Goal: Task Accomplishment & Management: Use online tool/utility

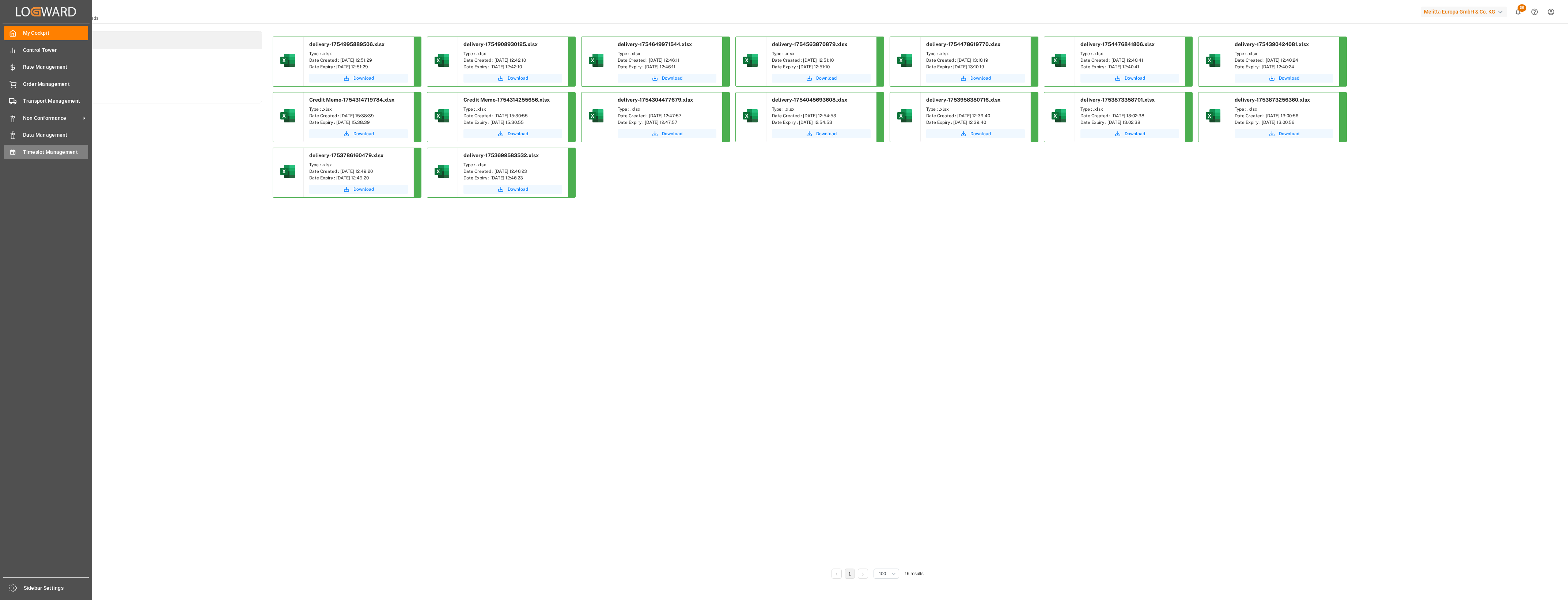
click at [17, 156] on div "Timeslot Management Timeslot Management" at bounding box center [46, 152] width 84 height 14
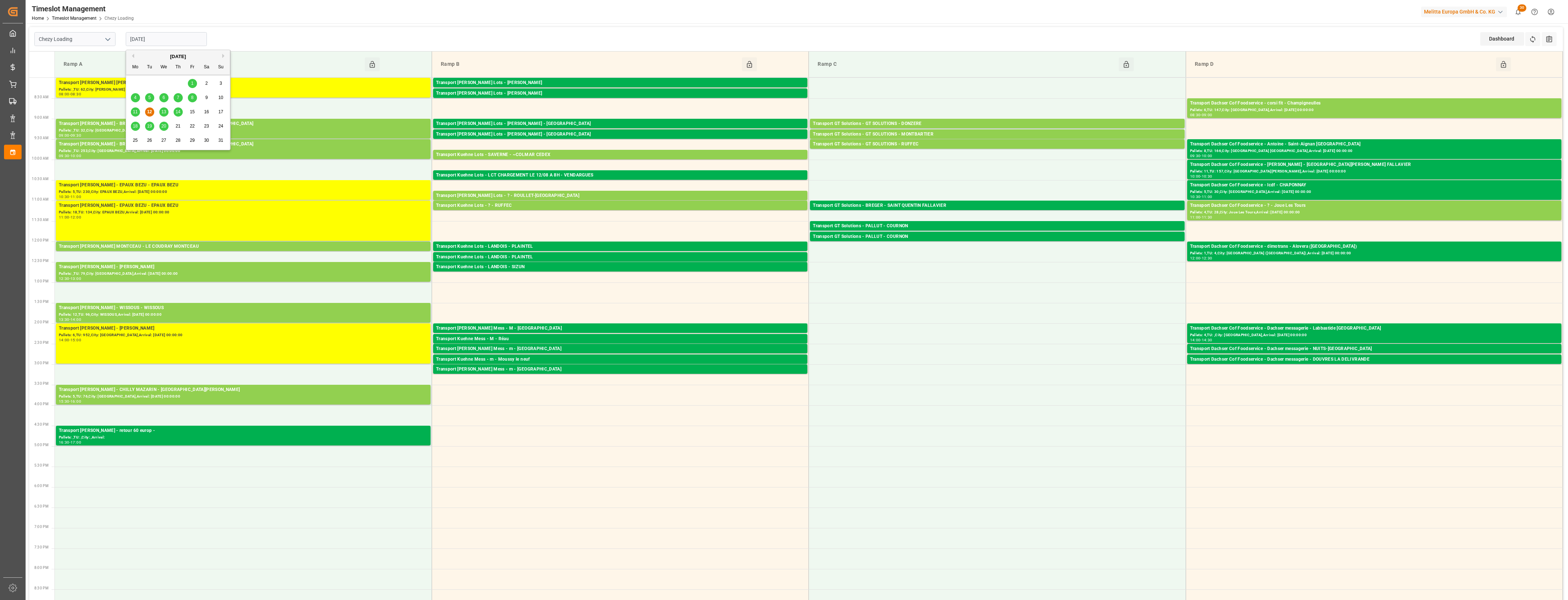
click at [161, 41] on input "[DATE]" at bounding box center [166, 39] width 81 height 14
click at [168, 112] on div "13" at bounding box center [164, 112] width 9 height 9
type input "[DATE]"
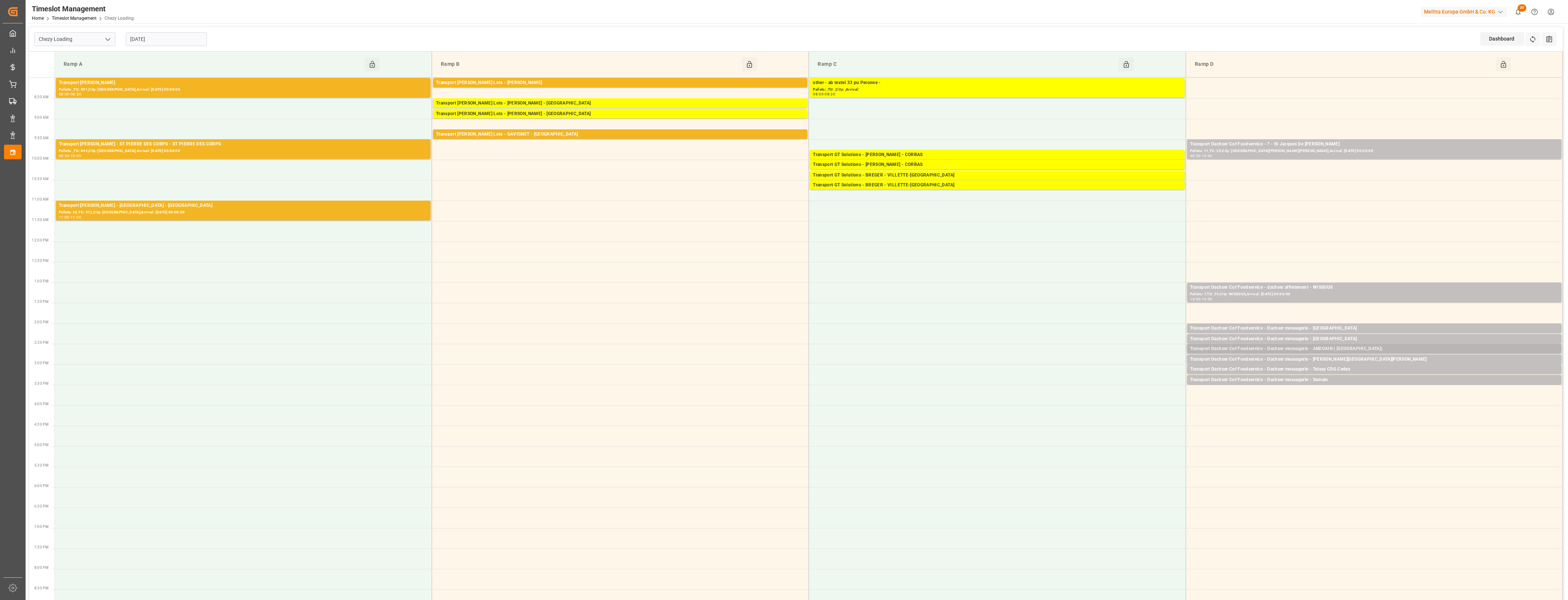
click at [1331, 347] on div "Transport Dachser Cof Foodservice - Dachser messagerie - ANDOAIN ( [GEOGRAPHIC_…" at bounding box center [1374, 349] width 368 height 7
click at [1100, 380] on button "Open" at bounding box center [1090, 382] width 51 height 9
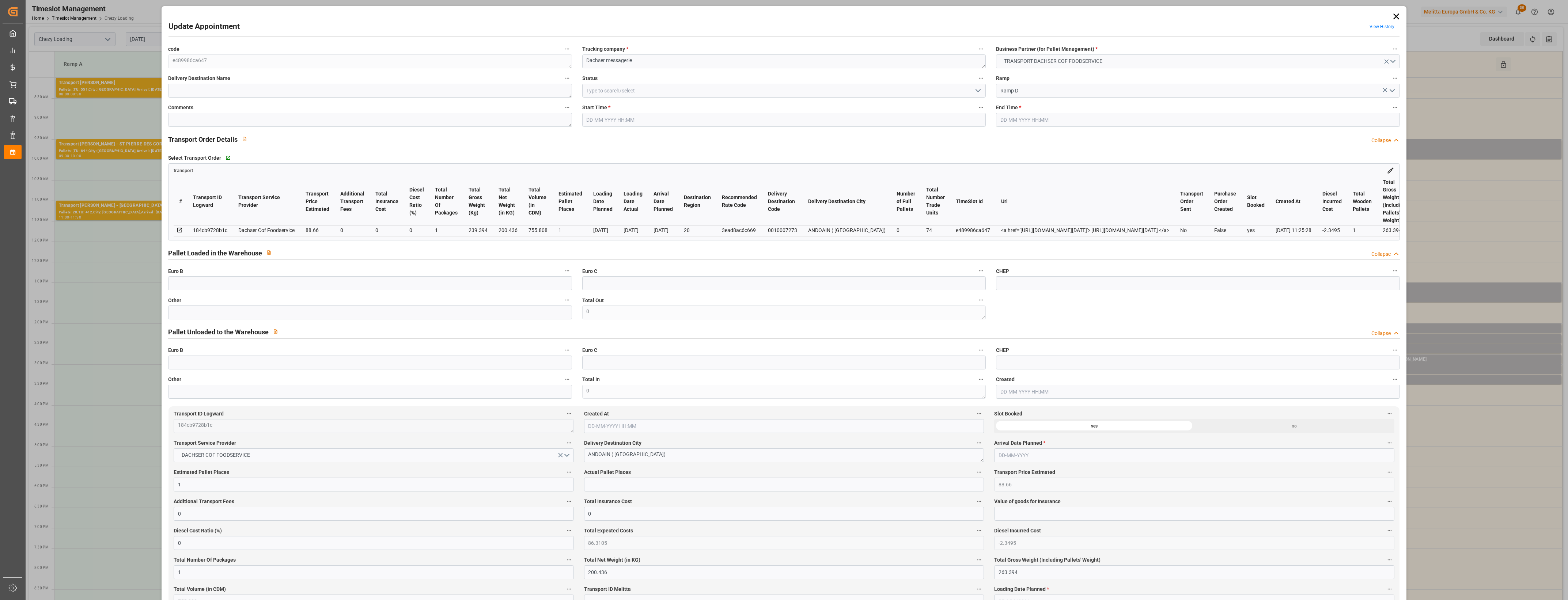
type input "1"
type input "88.66"
type input "0"
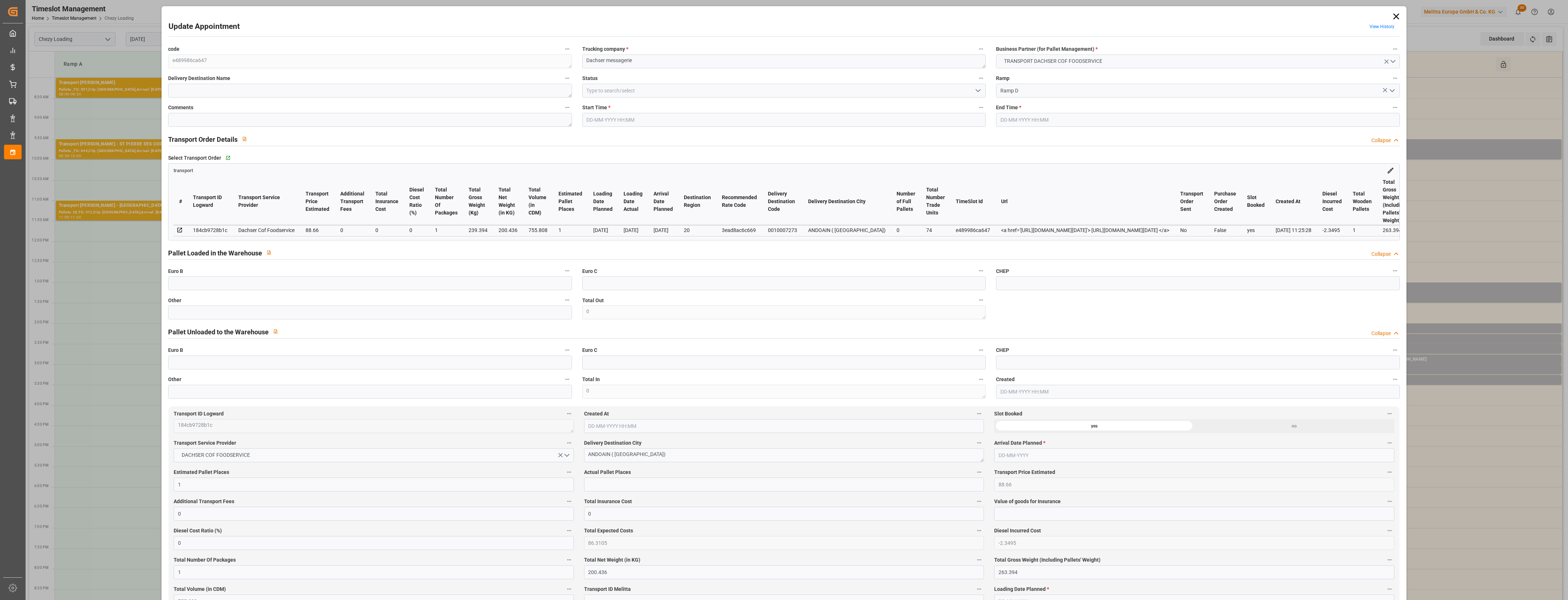
type input "86.3105"
type input "-2.3495"
type input "1"
type input "200.436"
type input "263.394"
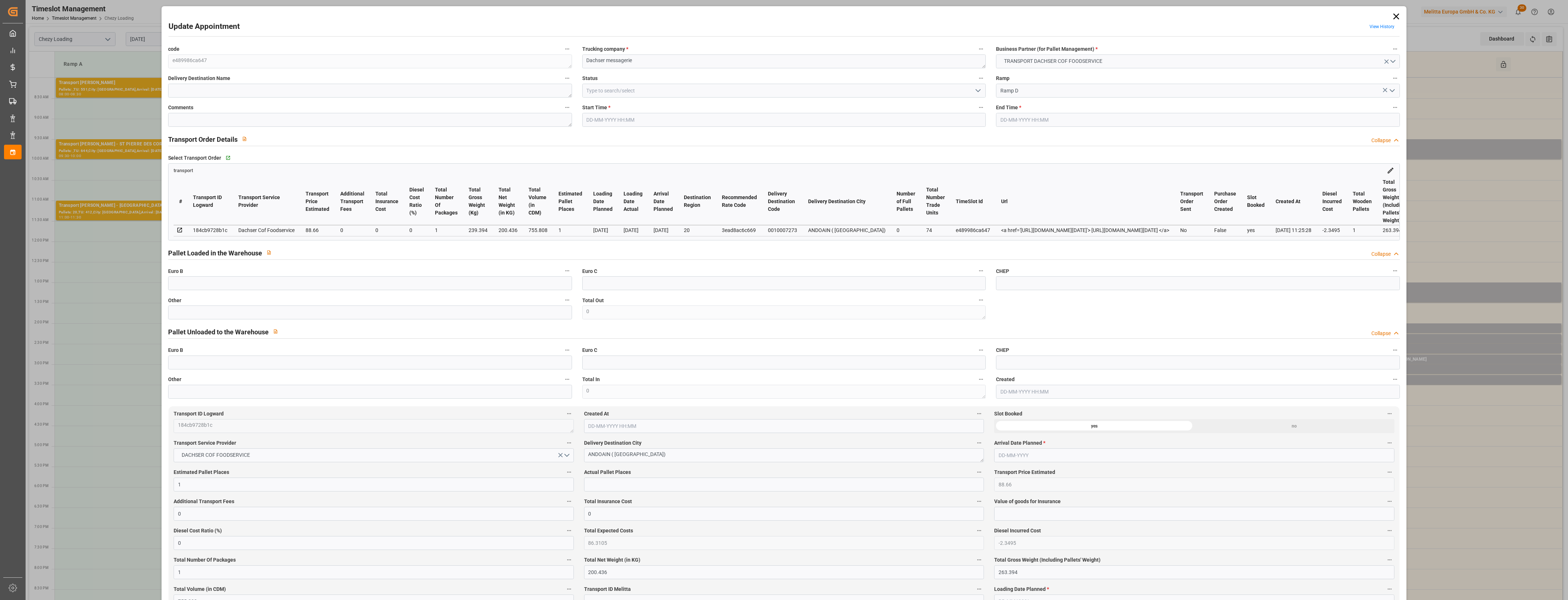
type input "755.808"
type input "20"
type input "0"
type input "74"
type input "1"
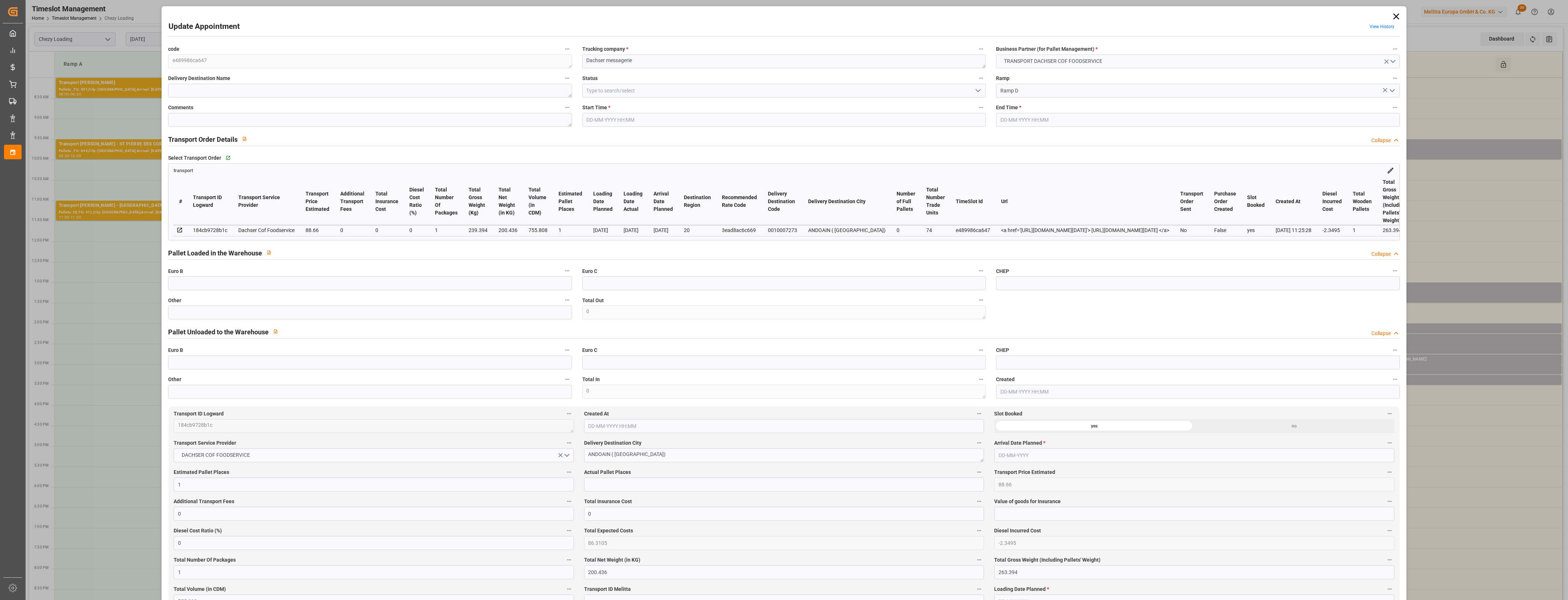
type input "101"
type input "239.394"
type input "0"
type input "4710.8598"
type input "0"
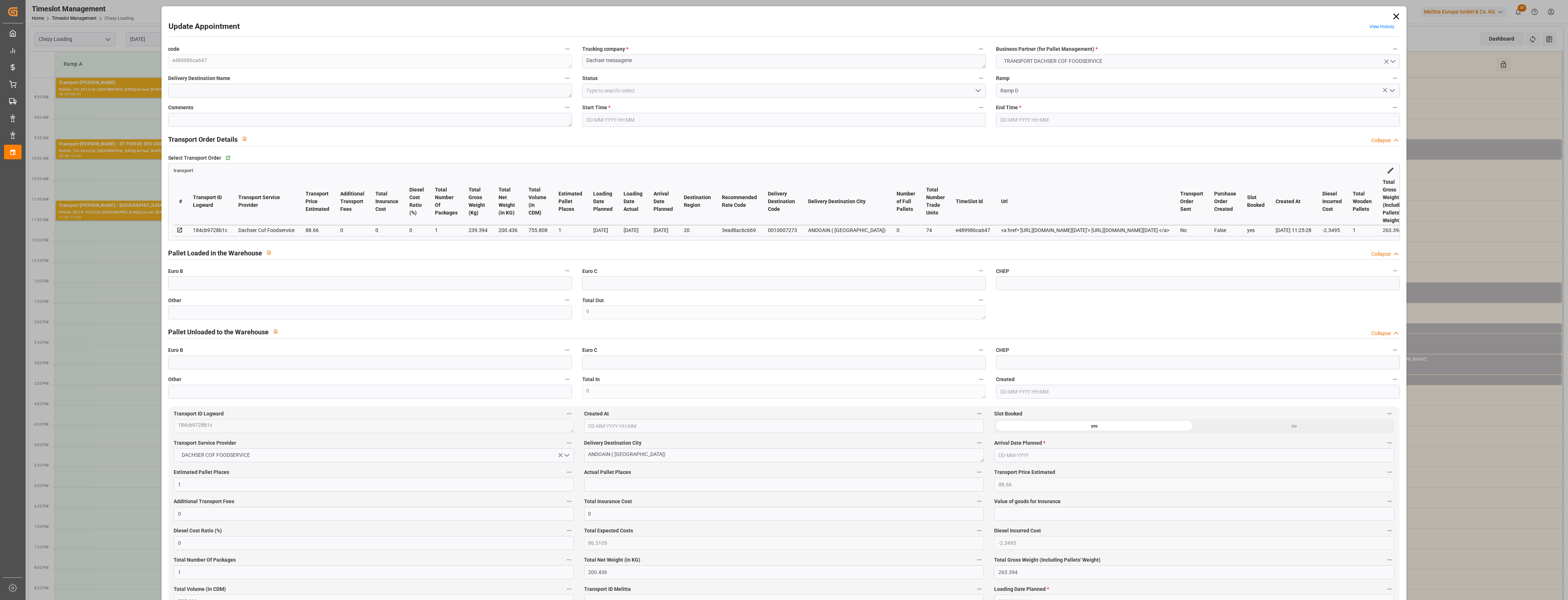
type input "0"
type input "21"
type input "35"
type input "[DATE] 14:30"
type input "[DATE] 14:45"
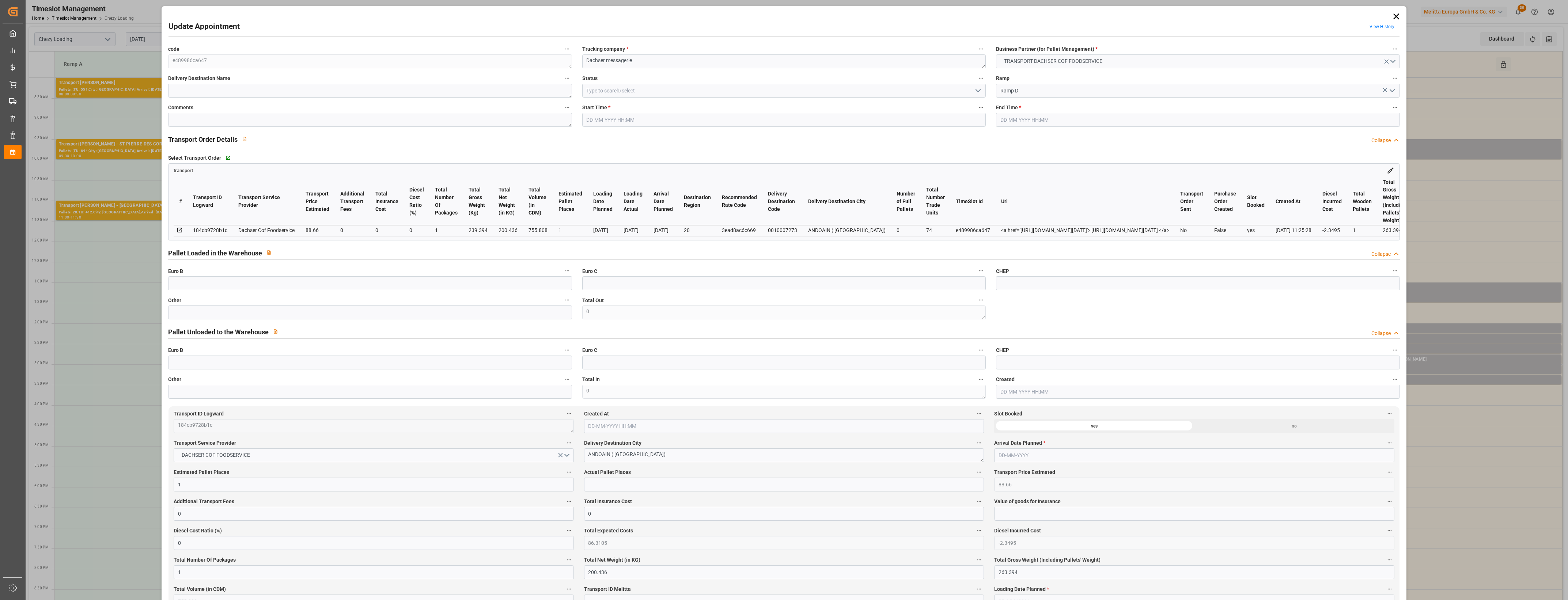
type input "[DATE] 11:48"
type input "[DATE] 11:25"
type input "[DATE]"
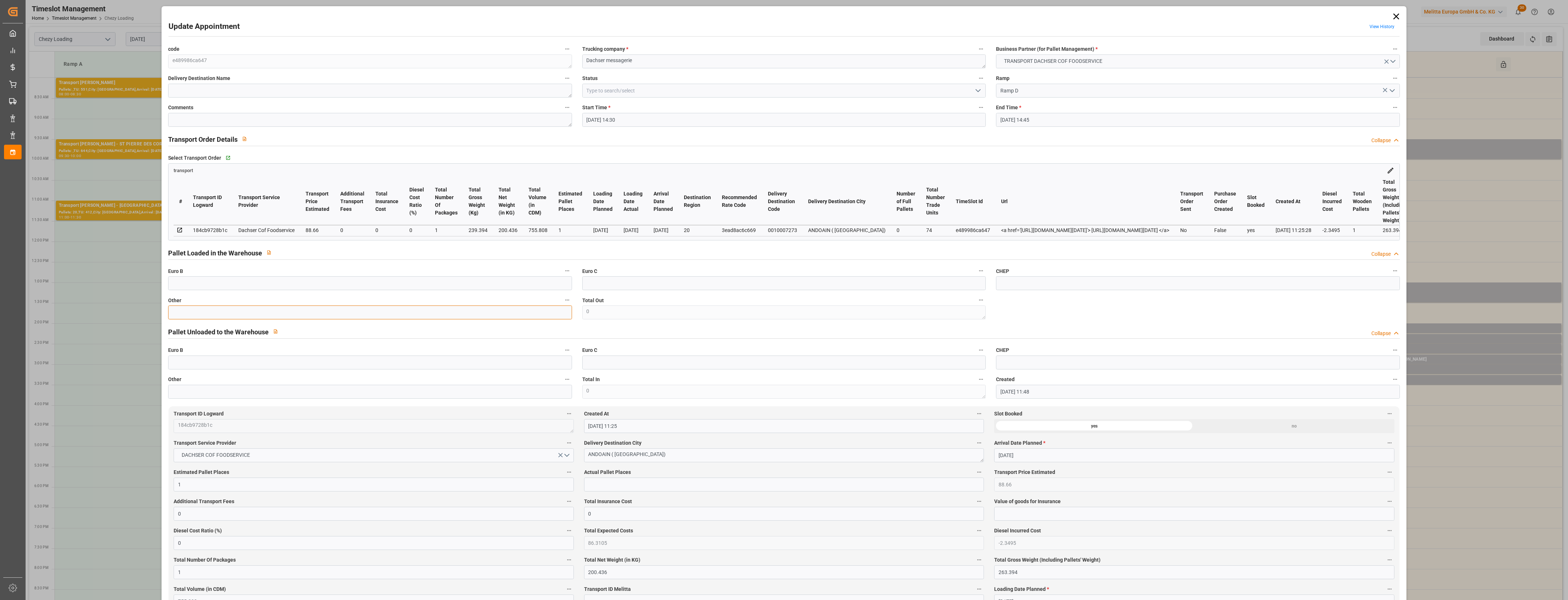
click at [196, 309] on input "text" at bounding box center [369, 312] width 403 height 14
type input "1"
click at [618, 485] on input "text" at bounding box center [784, 484] width 400 height 14
type input "1"
click at [670, 417] on label "Created At" at bounding box center [784, 414] width 400 height 11
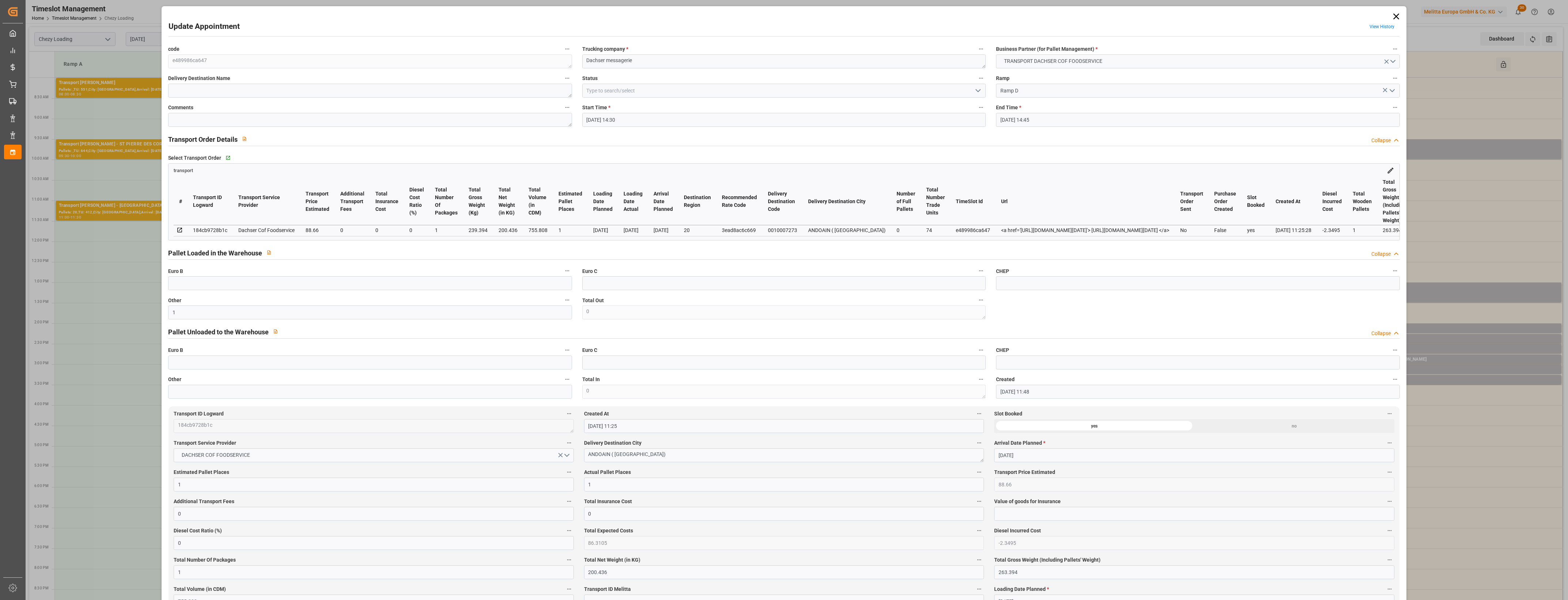
click at [974, 417] on button "Created At" at bounding box center [979, 413] width 9 height 9
click at [670, 417] on div at bounding box center [784, 300] width 1568 height 600
click at [978, 91] on icon "open menu" at bounding box center [978, 90] width 9 height 9
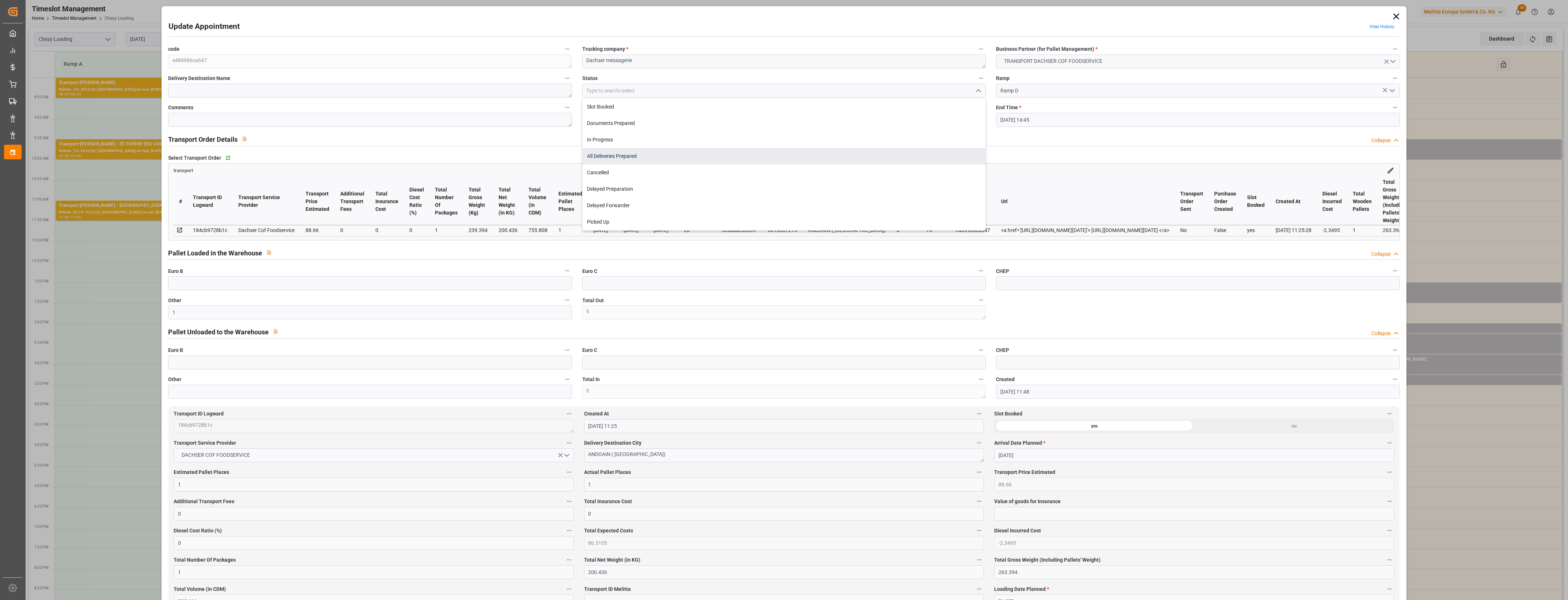
click at [611, 154] on div "All Deliveries Prepared" at bounding box center [784, 156] width 403 height 16
type input "All Deliveries Prepared"
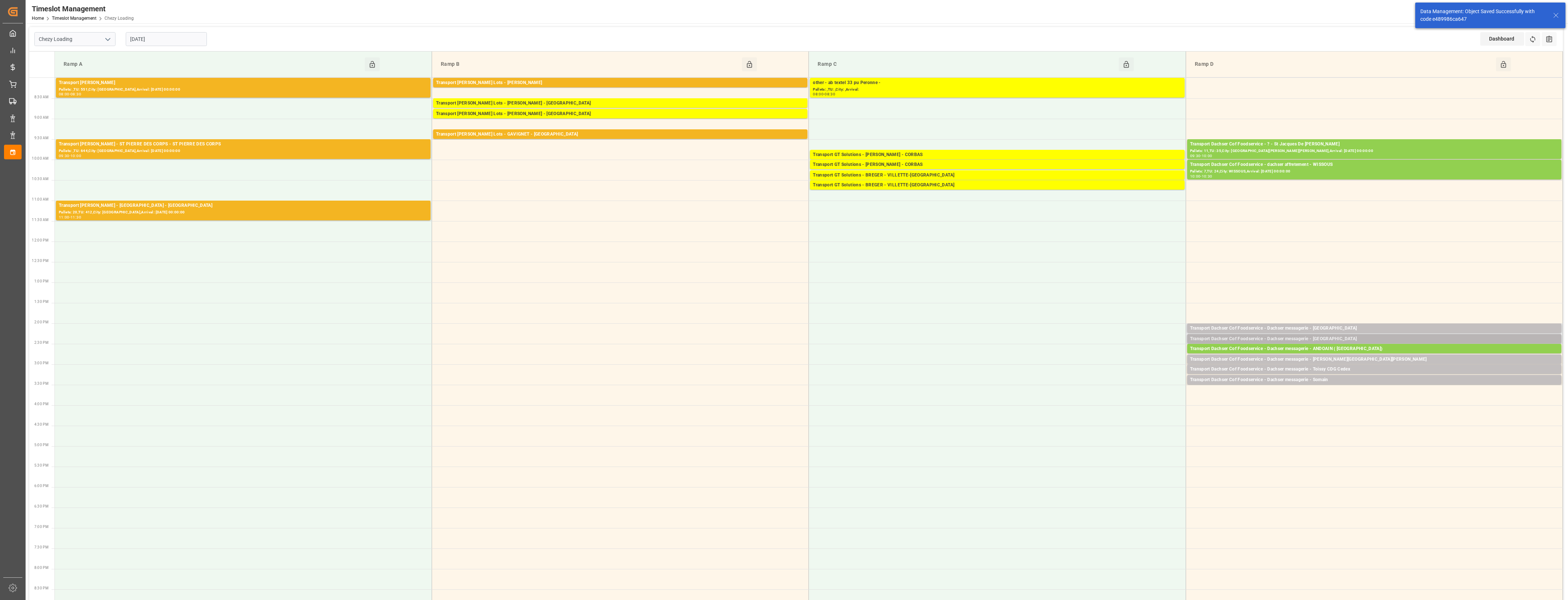
click at [1325, 338] on div "Transport Dachser Cof Foodservice - Dachser messagerie - [GEOGRAPHIC_DATA]" at bounding box center [1374, 339] width 368 height 7
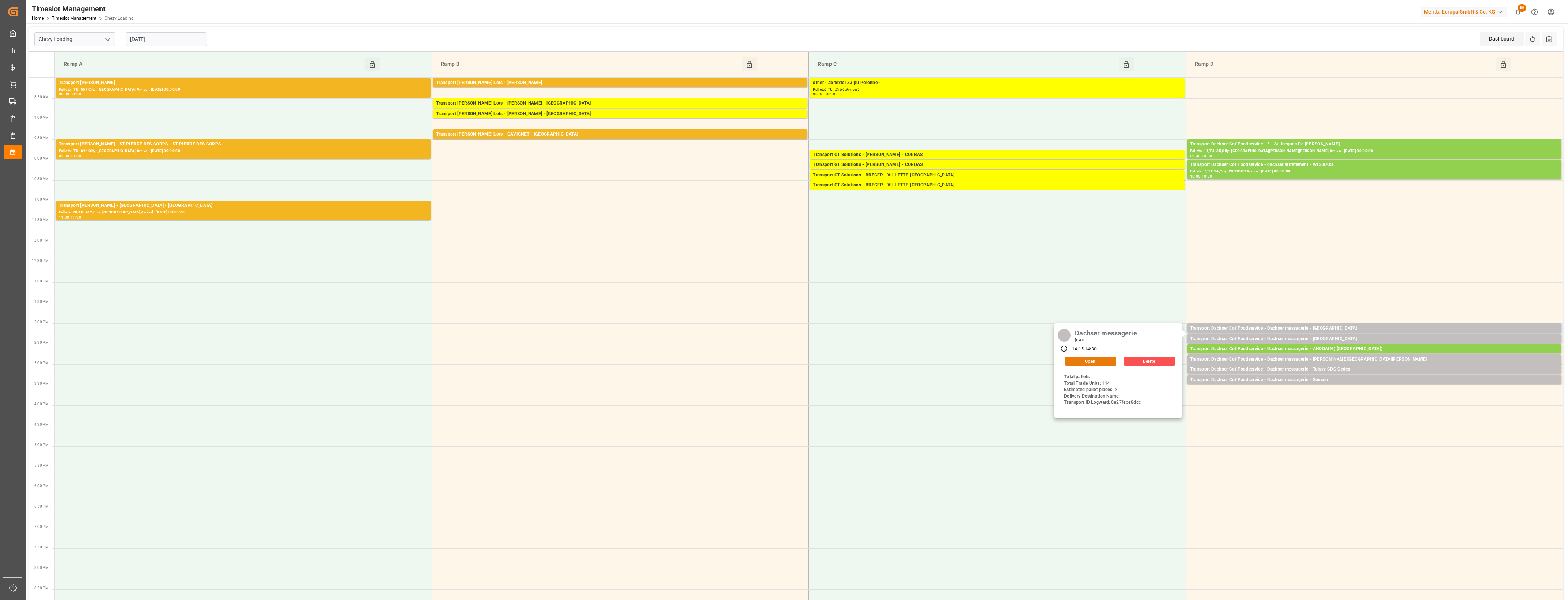
click at [1112, 361] on button "Open" at bounding box center [1090, 361] width 51 height 9
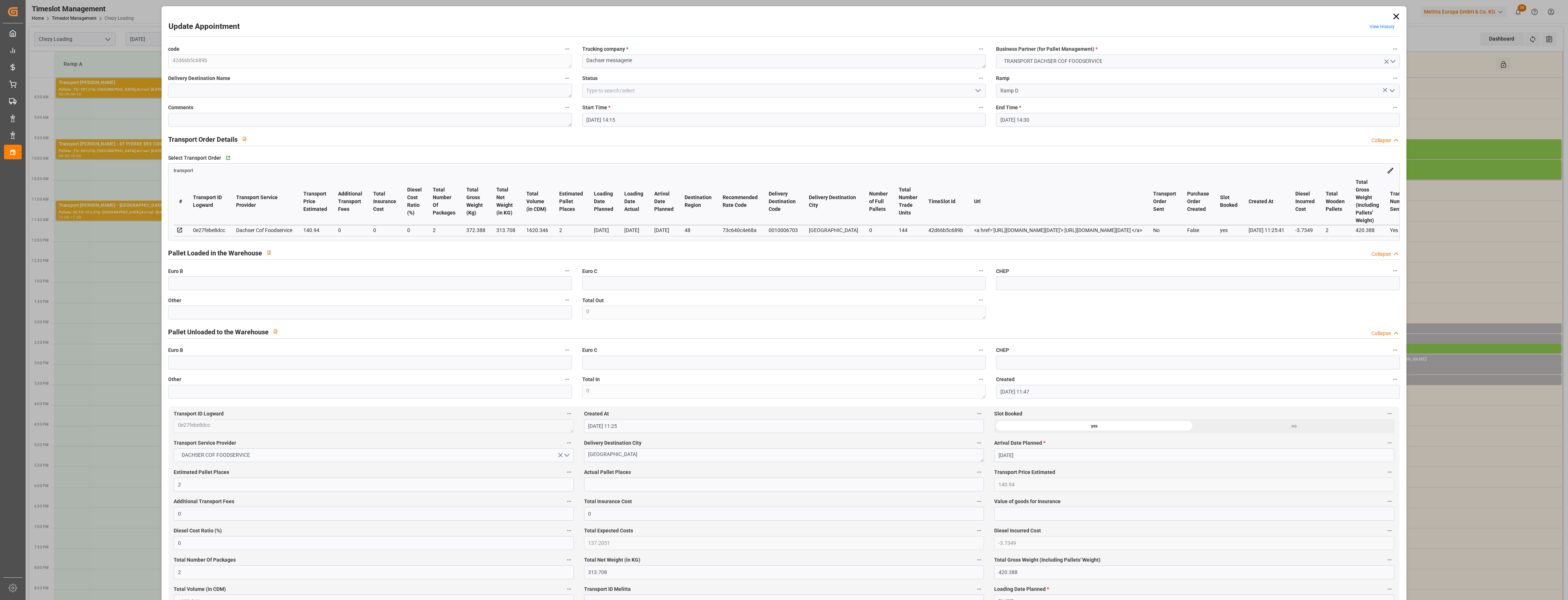
type input "[DATE] 14:15"
type input "[DATE] 14:30"
type input "[DATE] 11:47"
type input "[DATE] 11:25"
type input "[DATE]"
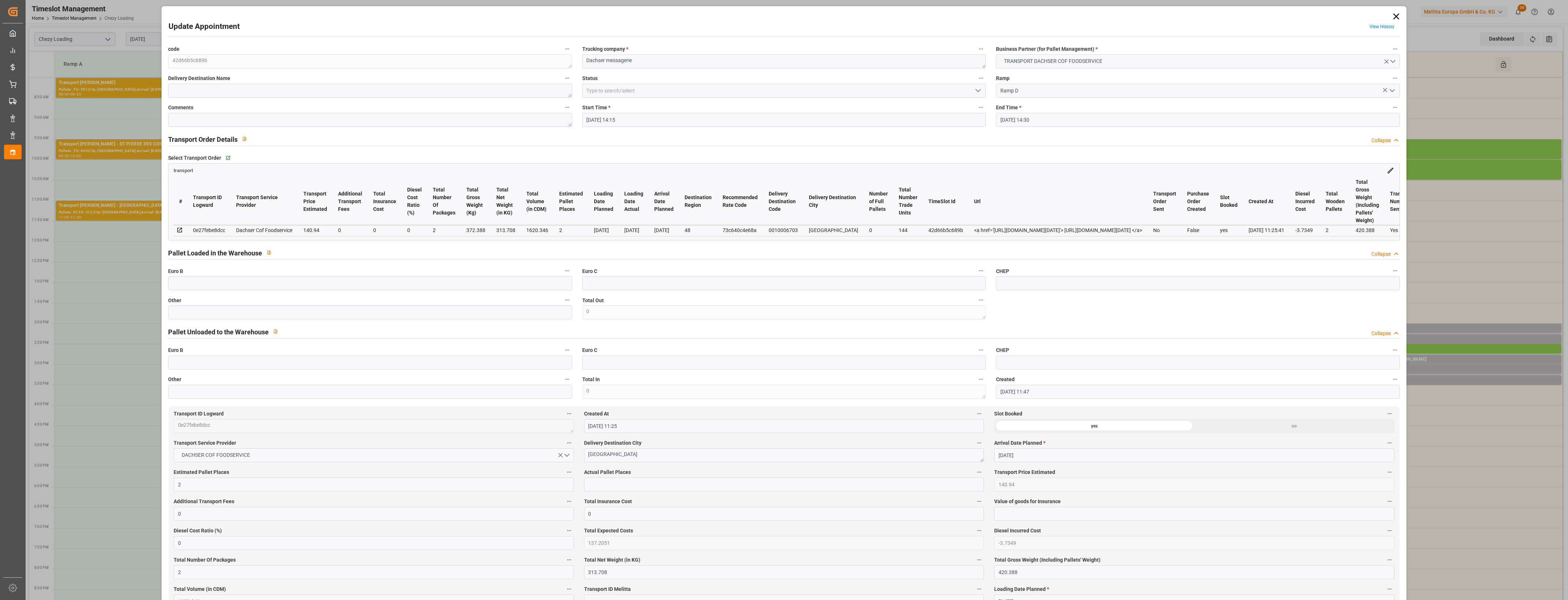
type input "[DATE]"
click at [313, 309] on input "text" at bounding box center [369, 312] width 403 height 14
type input "2"
click at [346, 301] on label "Other" at bounding box center [369, 301] width 403 height 11
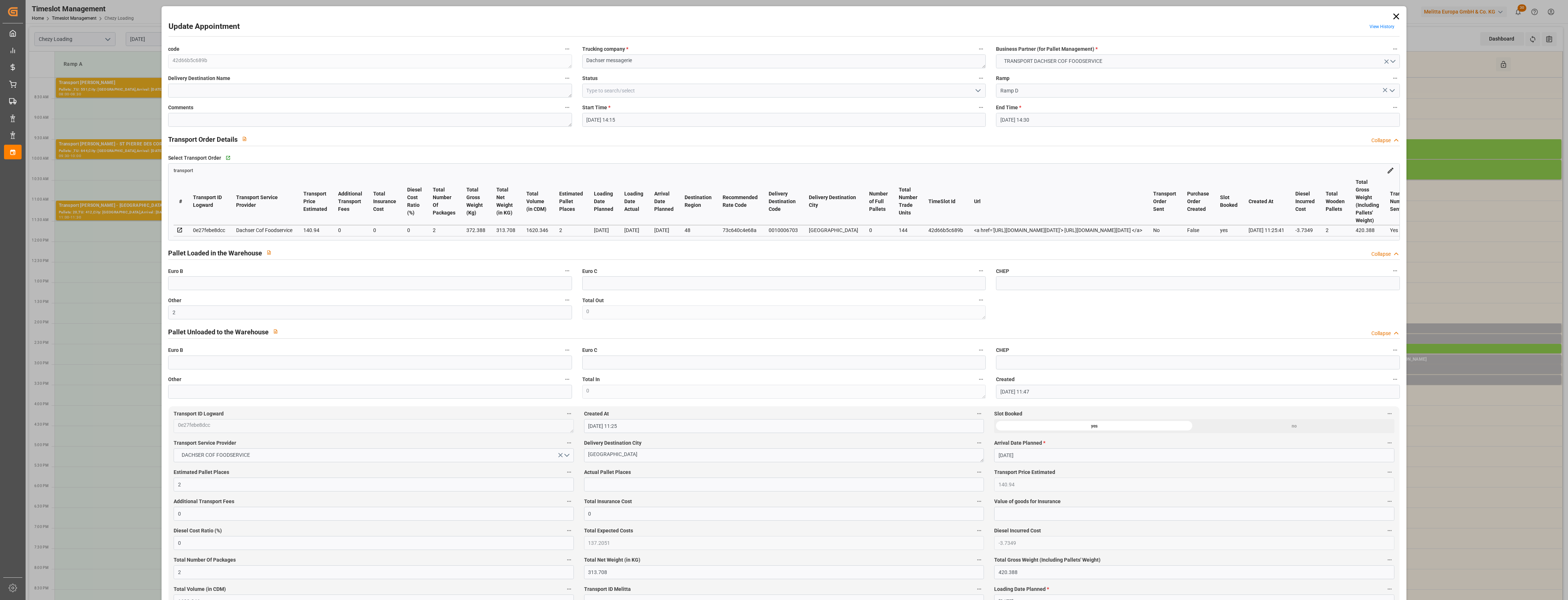
click at [563, 301] on button "Other" at bounding box center [567, 300] width 9 height 9
click at [351, 301] on div at bounding box center [784, 300] width 1568 height 600
click at [627, 490] on input "text" at bounding box center [784, 484] width 400 height 14
type input "2"
click at [717, 470] on label "Actual Pallet Places" at bounding box center [784, 472] width 400 height 11
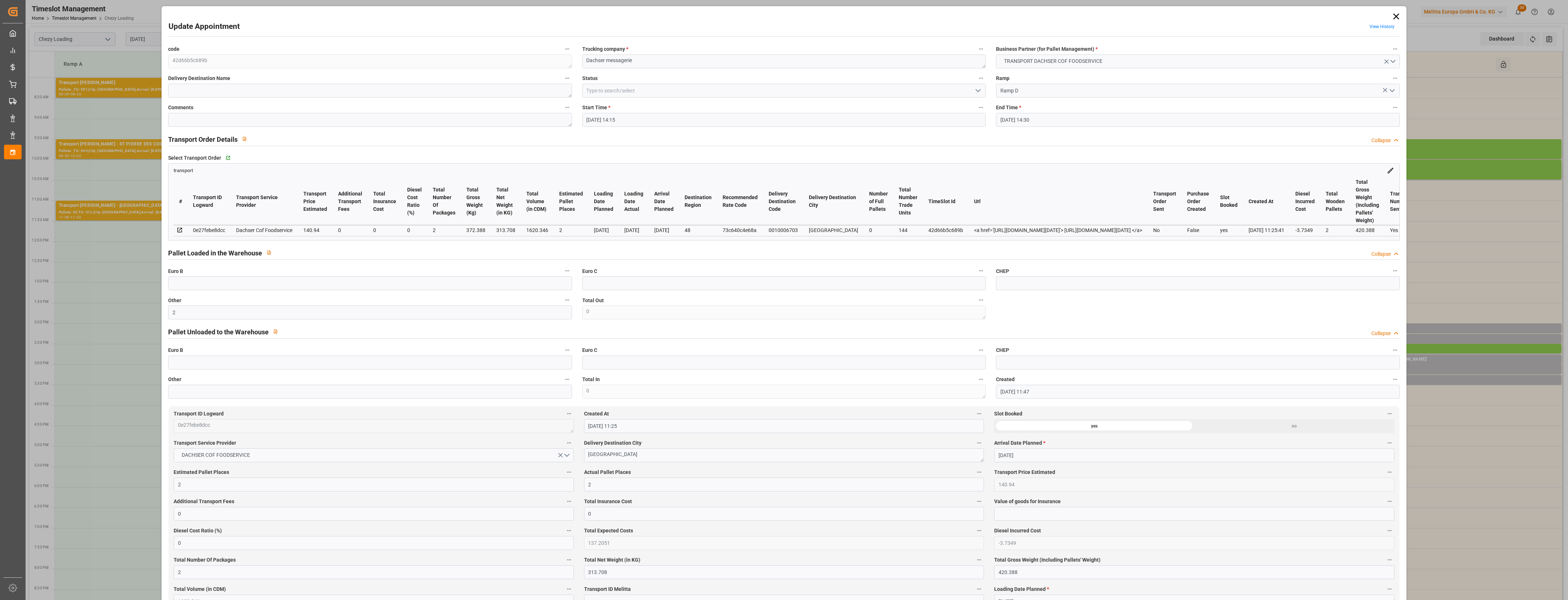
click at [974, 470] on button "Actual Pallet Places" at bounding box center [979, 472] width 9 height 9
click at [743, 470] on div at bounding box center [784, 300] width 1568 height 600
click at [979, 91] on icon "open menu" at bounding box center [978, 90] width 9 height 9
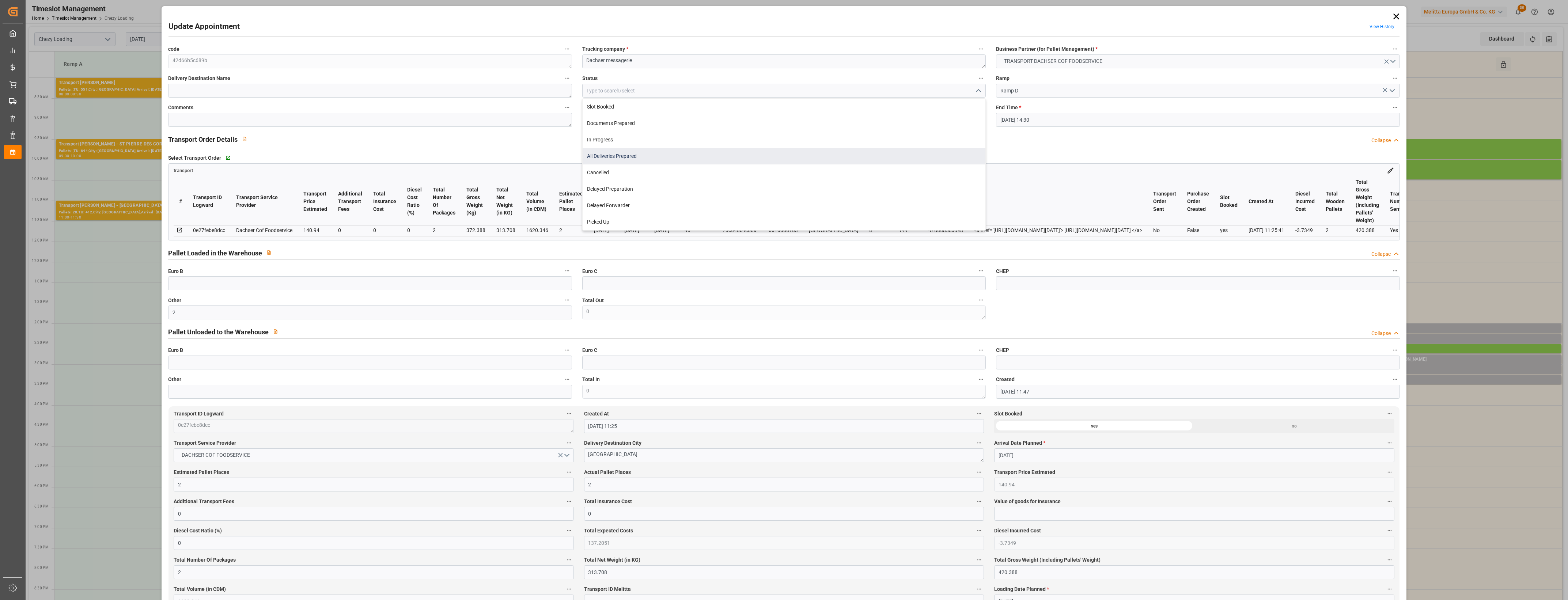
click at [607, 157] on div "All Deliveries Prepared" at bounding box center [784, 156] width 403 height 16
type input "All Deliveries Prepared"
